Goal: Transaction & Acquisition: Purchase product/service

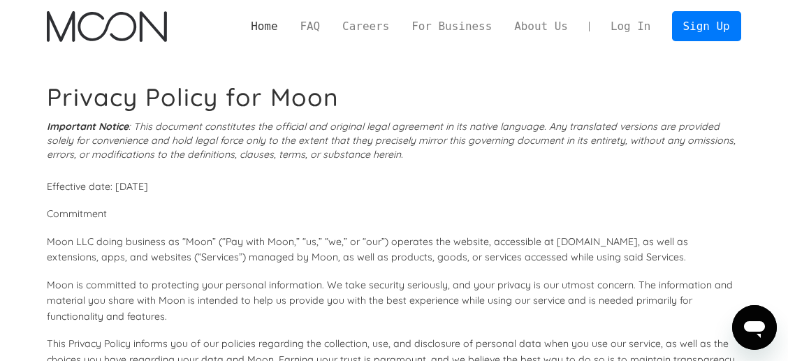
click at [267, 31] on link "Home" at bounding box center [264, 26] width 49 height 17
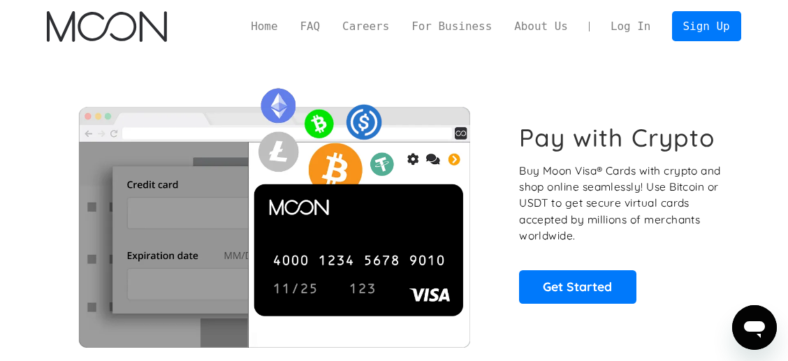
scroll to position [5, 0]
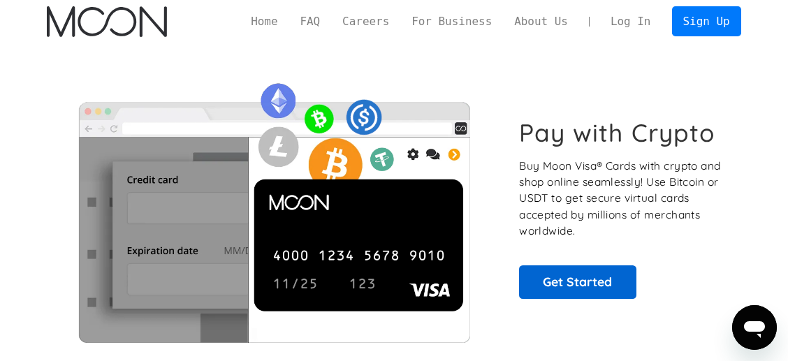
click at [574, 287] on link "Get Started" at bounding box center [577, 282] width 117 height 34
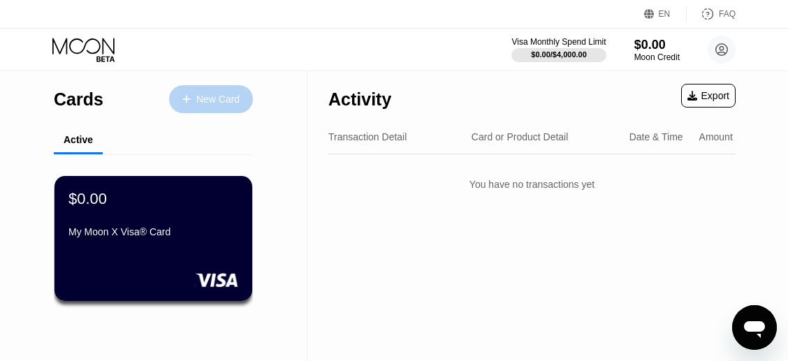
click at [226, 100] on div "New Card" at bounding box center [217, 100] width 43 height 12
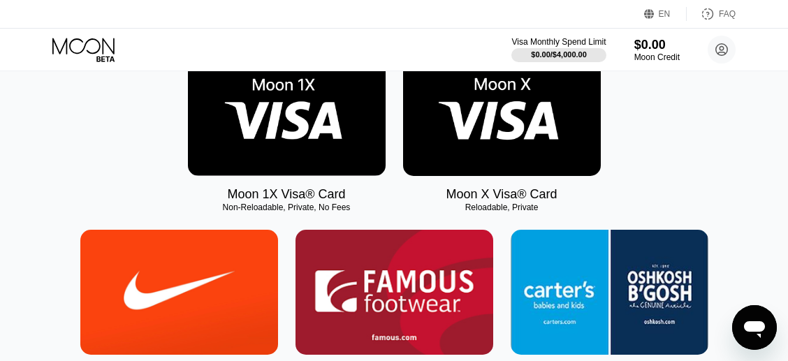
scroll to position [237, 0]
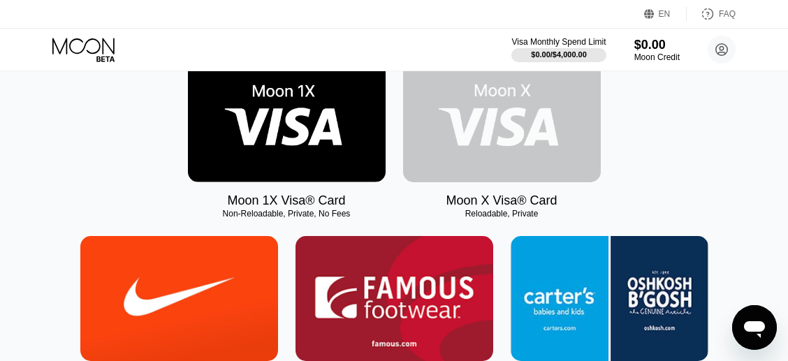
click at [449, 163] on img at bounding box center [502, 119] width 198 height 125
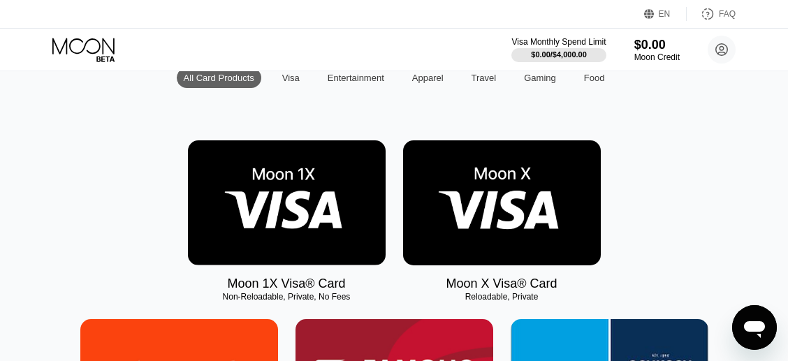
scroll to position [176, 0]
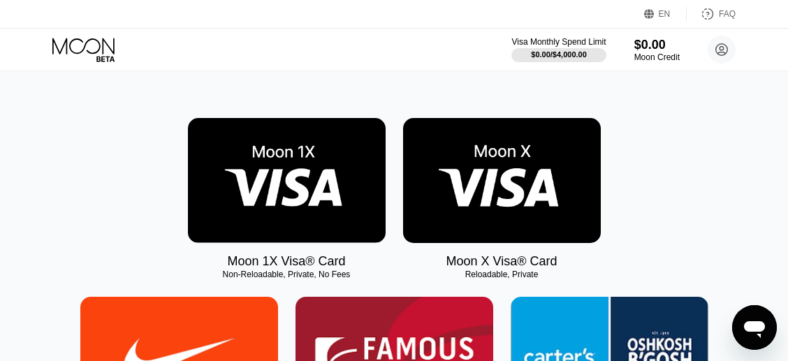
click at [287, 191] on img at bounding box center [287, 180] width 198 height 125
